Goal: Information Seeking & Learning: Learn about a topic

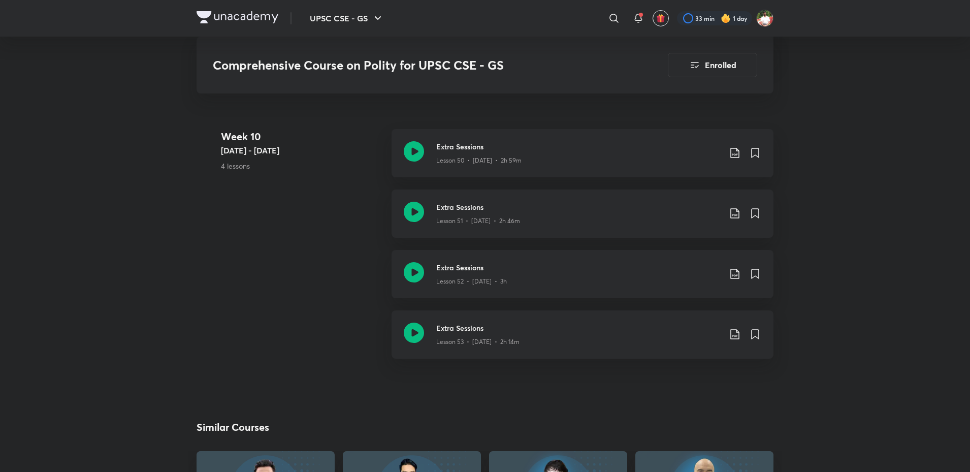
scroll to position [4013, 0]
click at [420, 273] on icon at bounding box center [414, 273] width 20 height 20
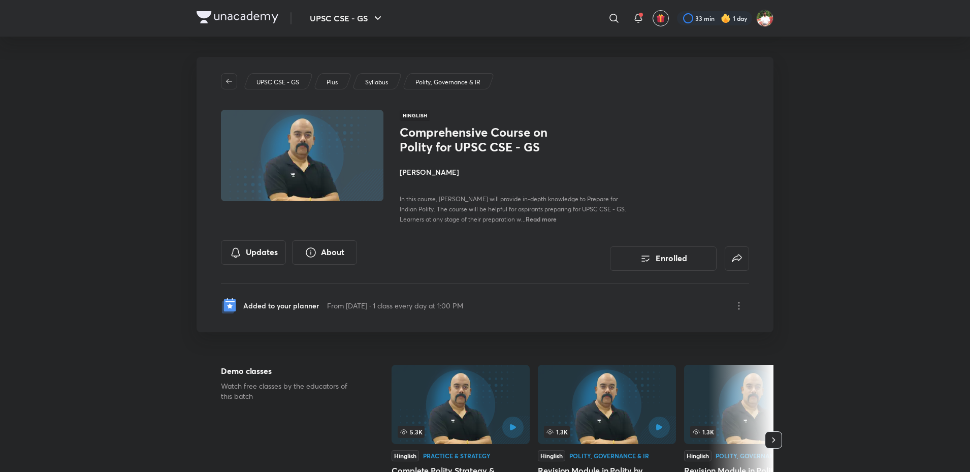
click at [252, 19] on img at bounding box center [238, 17] width 82 height 12
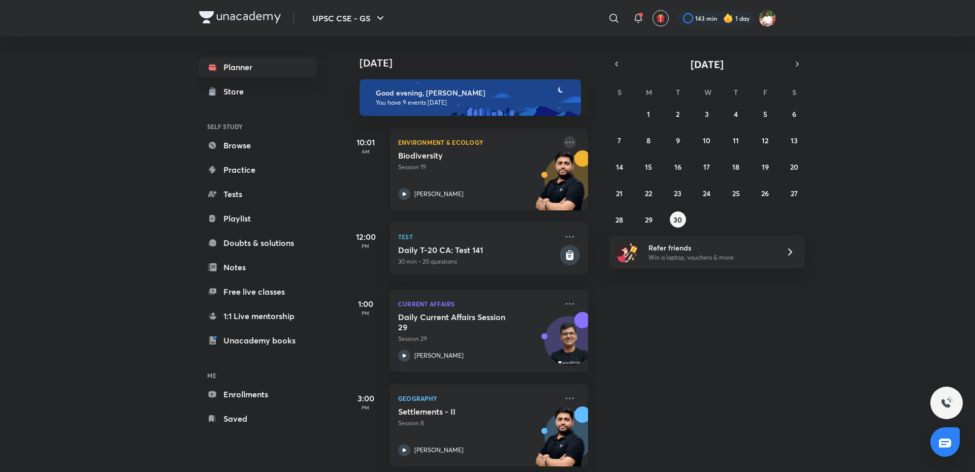
click at [565, 143] on icon at bounding box center [570, 142] width 12 height 12
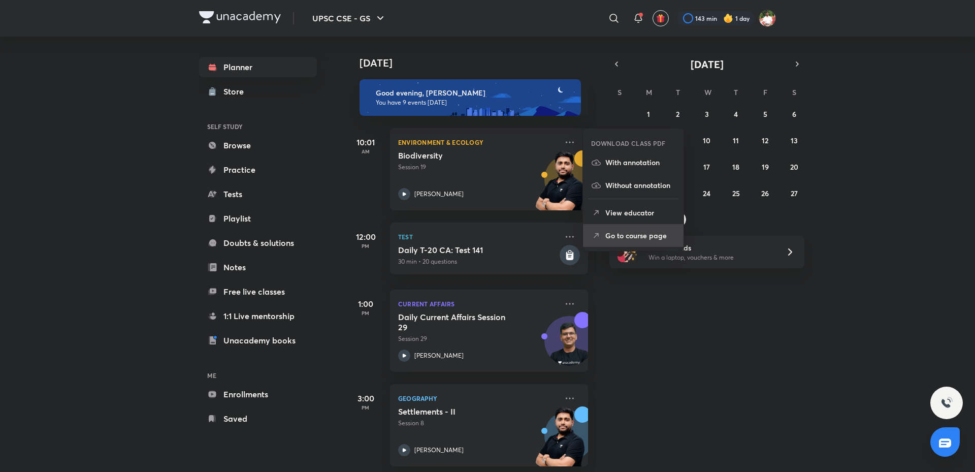
click at [647, 241] on li "Go to course page" at bounding box center [633, 235] width 101 height 23
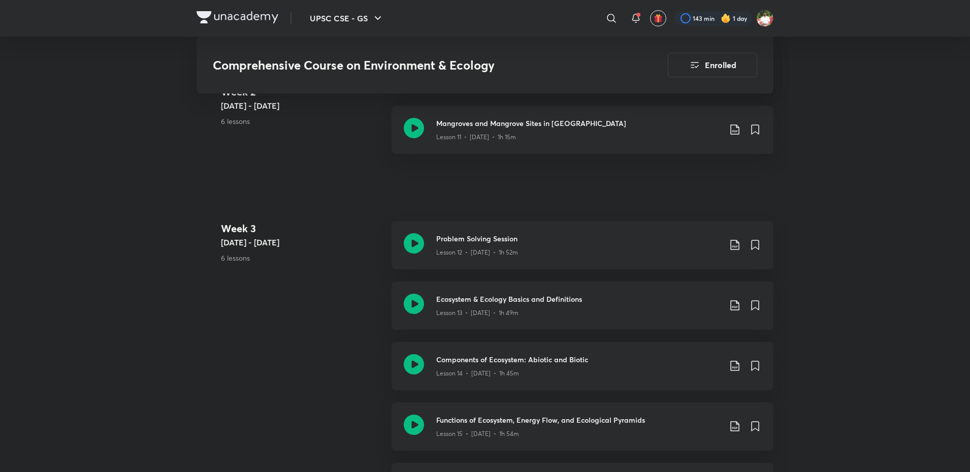
scroll to position [1219, 0]
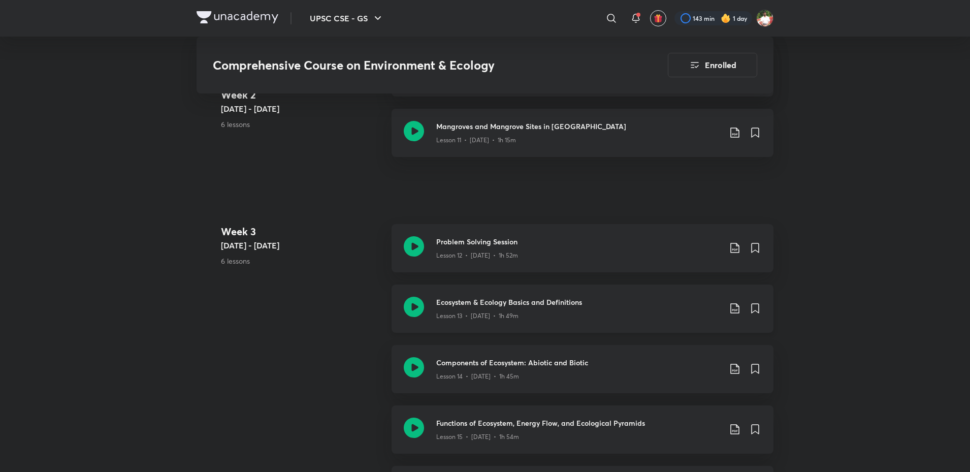
click at [417, 301] on icon at bounding box center [414, 307] width 20 height 20
click at [412, 125] on icon at bounding box center [414, 131] width 20 height 20
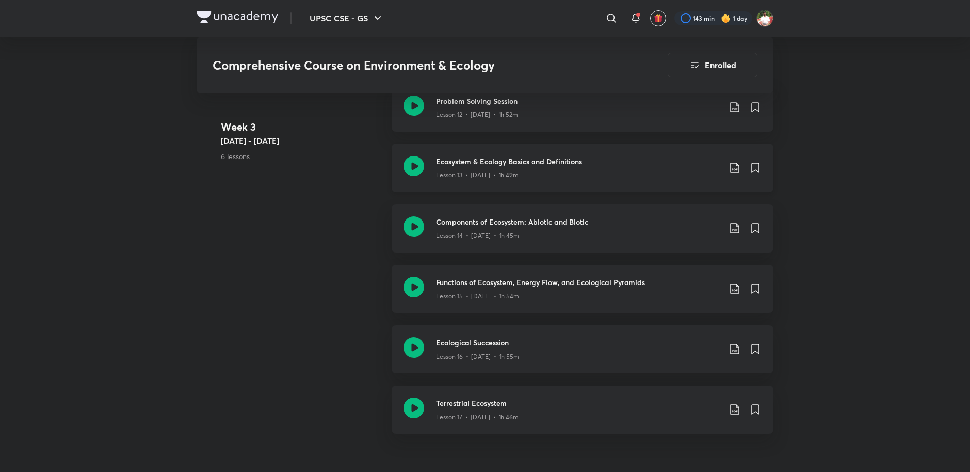
scroll to position [1219, 0]
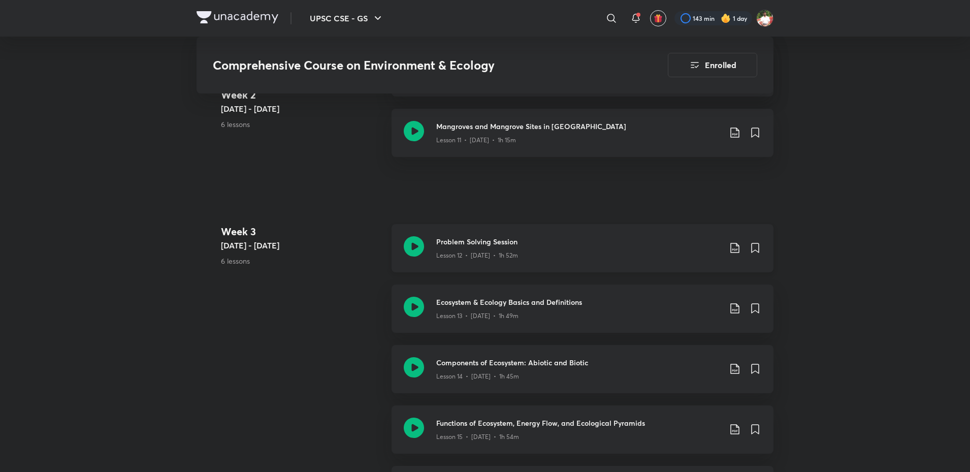
click at [409, 237] on icon at bounding box center [414, 246] width 20 height 20
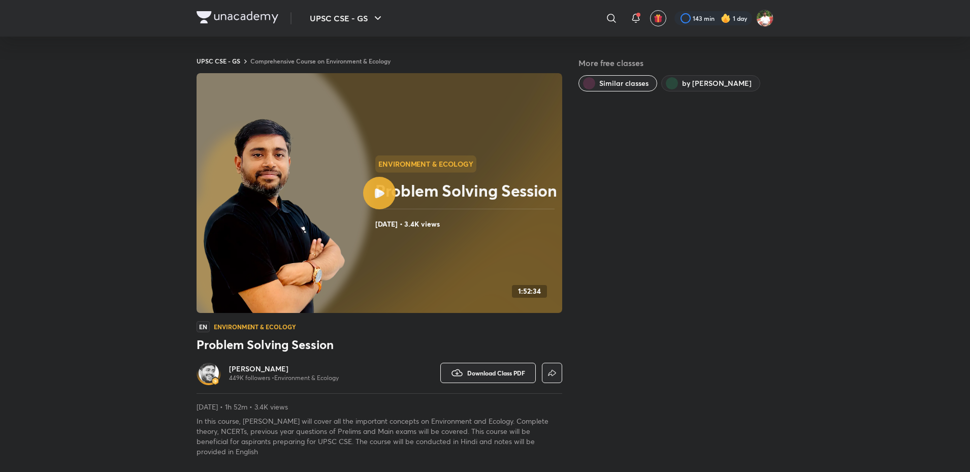
click at [219, 18] on img at bounding box center [238, 17] width 82 height 12
